Goal: Register for event/course

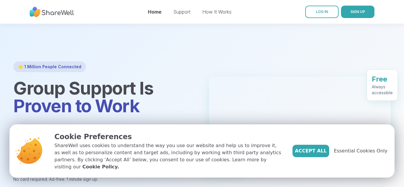
click at [210, 34] on div at bounding box center [202, 115] width 404 height 183
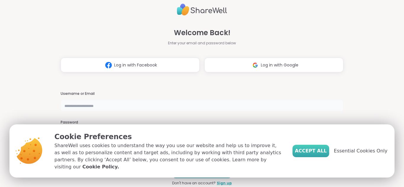
type input "********"
click at [324, 152] on span "Accept All" at bounding box center [311, 151] width 32 height 7
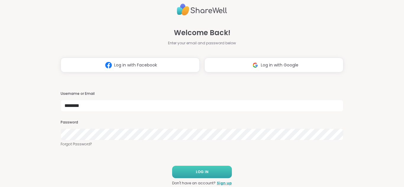
click at [203, 172] on span "LOG IN" at bounding box center [202, 172] width 13 height 5
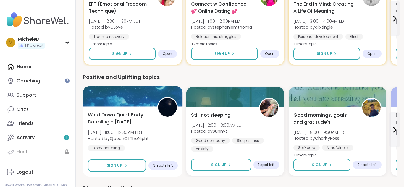
scroll to position [212, 0]
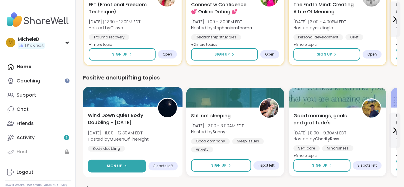
click at [133, 169] on button "Sign Up" at bounding box center [117, 166] width 58 height 13
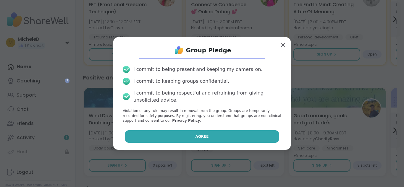
click at [173, 140] on button "Agree" at bounding box center [202, 136] width 154 height 12
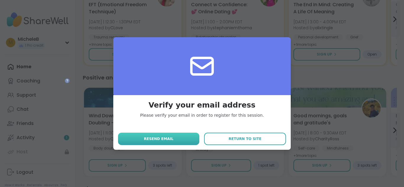
click at [193, 140] on button "Resend email" at bounding box center [158, 139] width 81 height 12
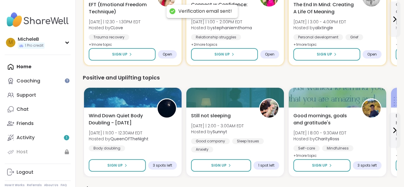
click at [193, 140] on div "Good company" at bounding box center [210, 141] width 39 height 6
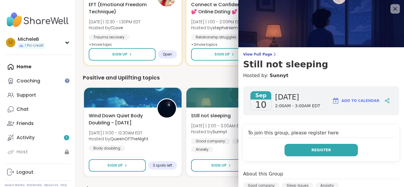
click at [324, 151] on span "Register" at bounding box center [321, 150] width 20 height 5
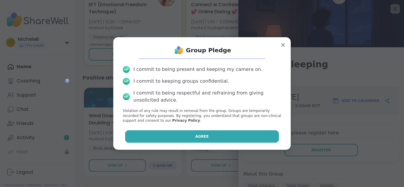
click at [269, 141] on button "Agree" at bounding box center [202, 136] width 154 height 12
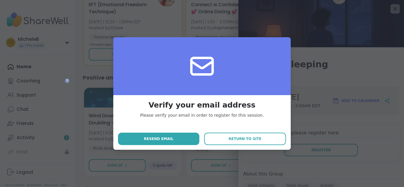
click at [269, 141] on button "Return to site" at bounding box center [245, 139] width 82 height 12
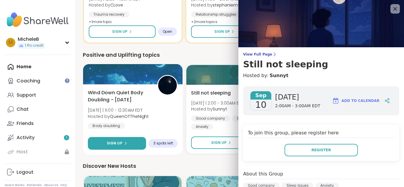
scroll to position [234, 0]
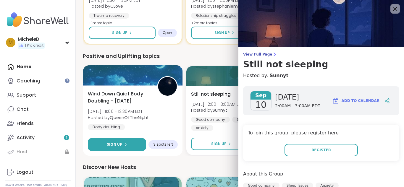
click at [140, 147] on button "Sign Up" at bounding box center [117, 144] width 58 height 13
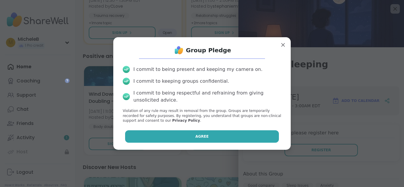
click at [139, 139] on button "Agree" at bounding box center [202, 136] width 154 height 12
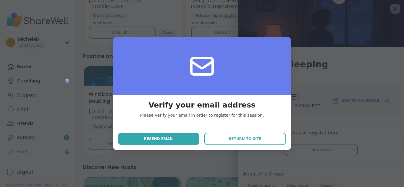
click at [139, 139] on button "Resend email" at bounding box center [158, 139] width 81 height 12
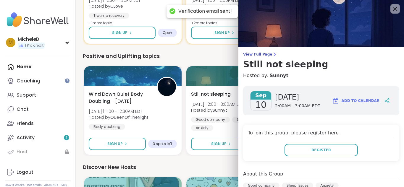
click at [139, 139] on button "Sign Up" at bounding box center [117, 144] width 57 height 12
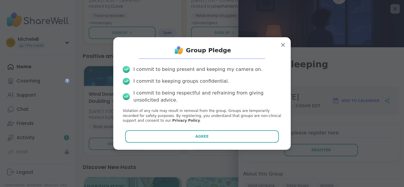
click at [139, 139] on button "Agree" at bounding box center [202, 136] width 154 height 12
click at [139, 139] on div "Agree" at bounding box center [202, 136] width 168 height 12
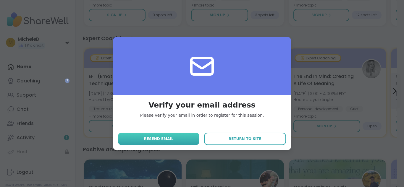
scroll to position [33, 0]
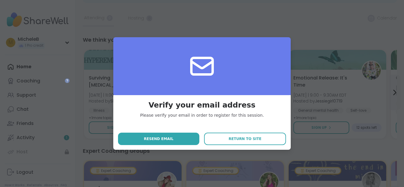
scroll to position [32, 0]
